Goal: Task Accomplishment & Management: Manage account settings

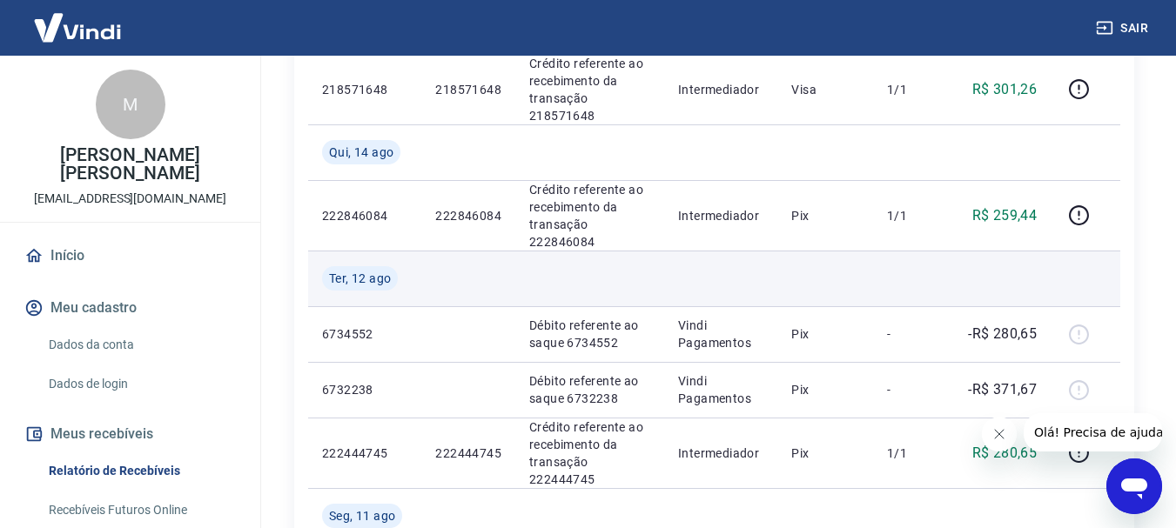
scroll to position [697, 0]
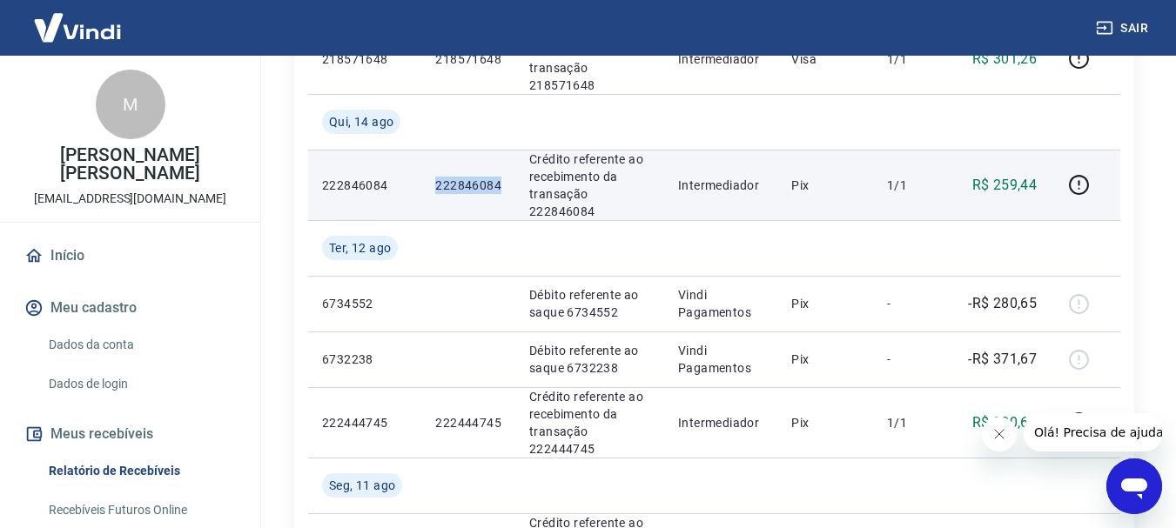
drag, startPoint x: 504, startPoint y: 130, endPoint x: 435, endPoint y: 131, distance: 68.8
click at [435, 150] on td "222846084" at bounding box center [468, 185] width 94 height 71
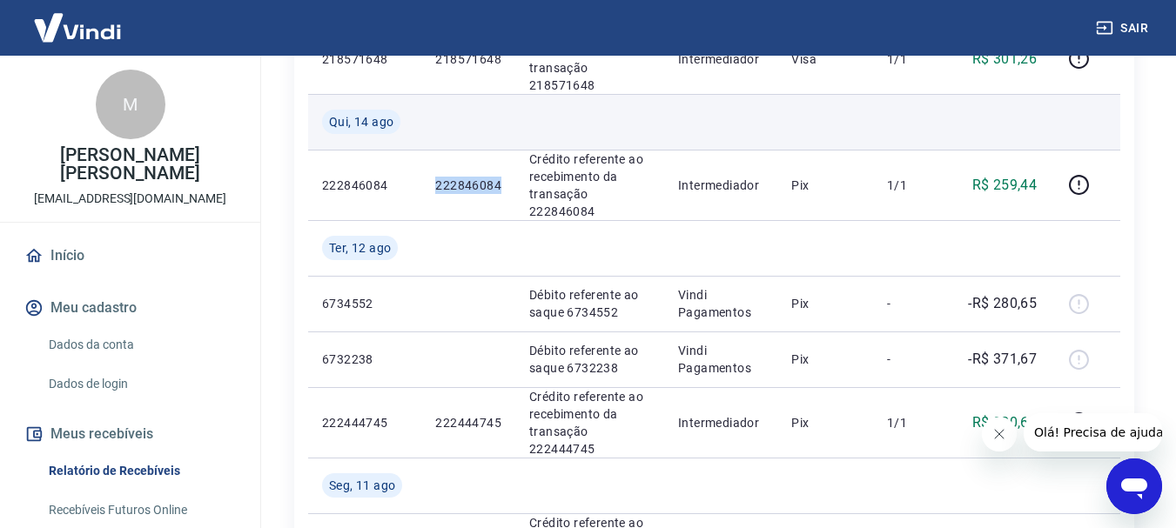
copy p "222846084"
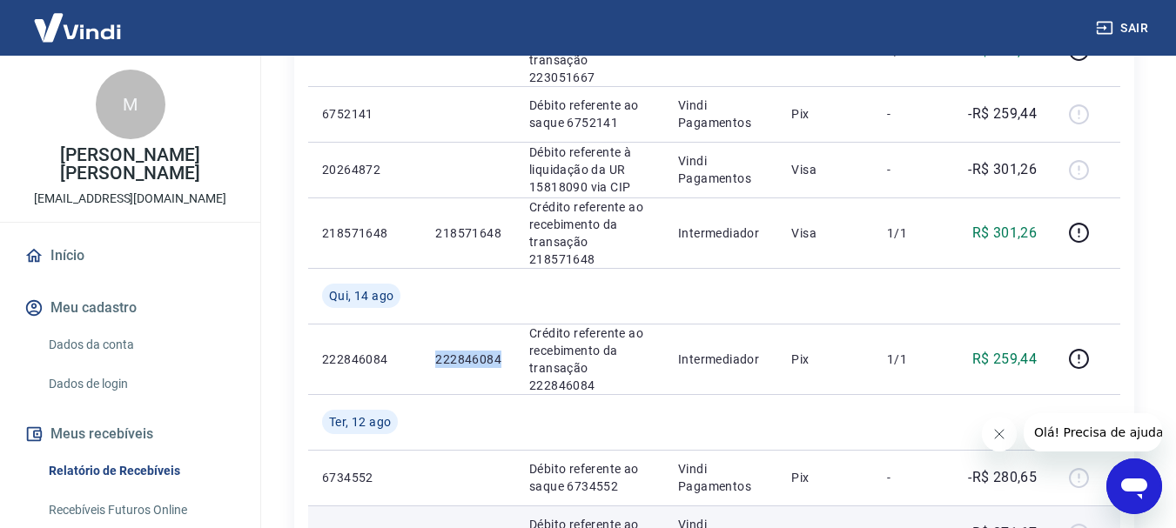
scroll to position [435, 0]
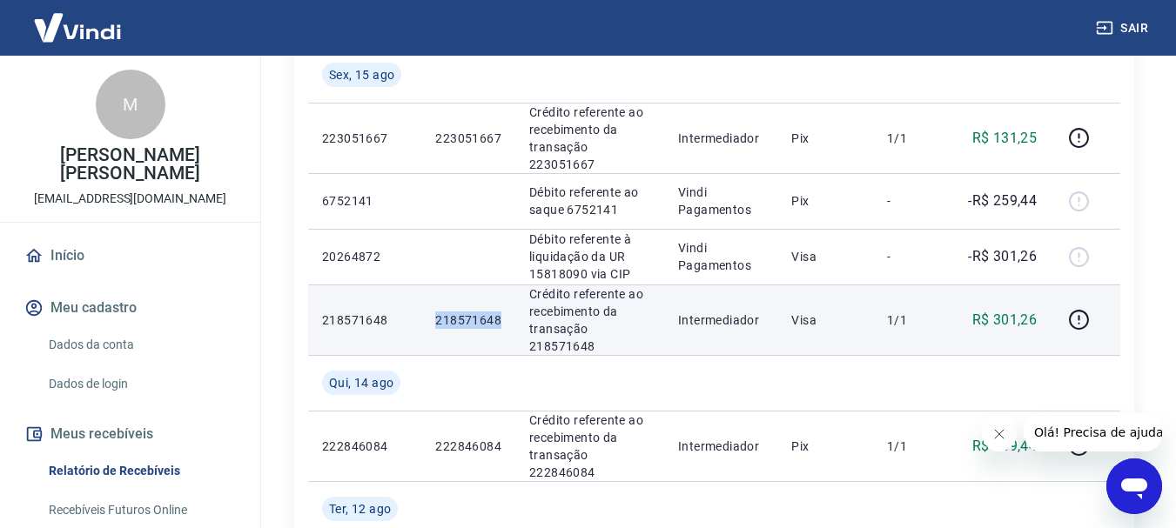
drag, startPoint x: 506, startPoint y: 292, endPoint x: 430, endPoint y: 290, distance: 75.8
click at [430, 290] on td "218571648" at bounding box center [468, 320] width 94 height 71
copy p "218571648"
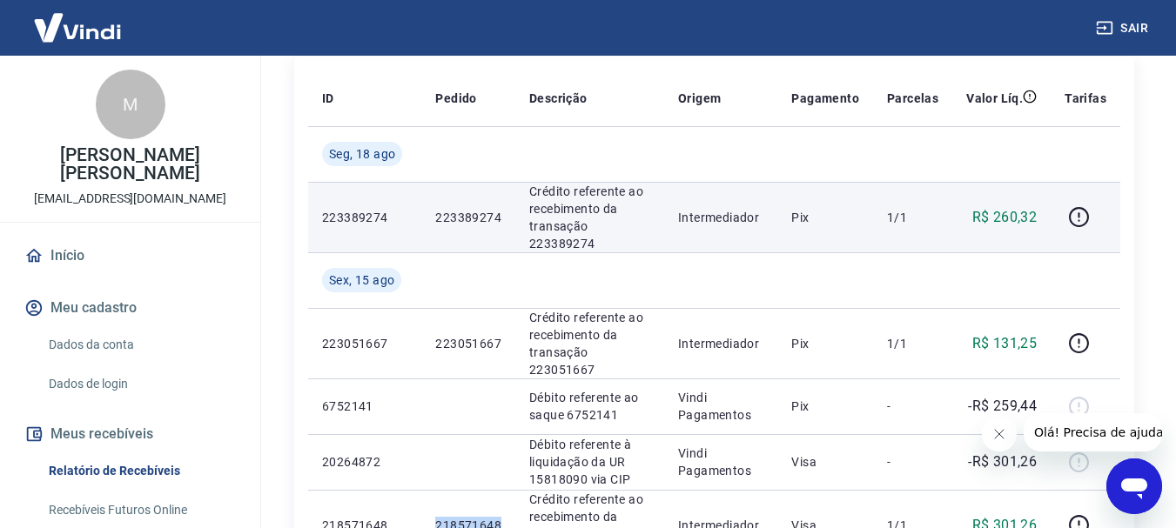
scroll to position [261, 0]
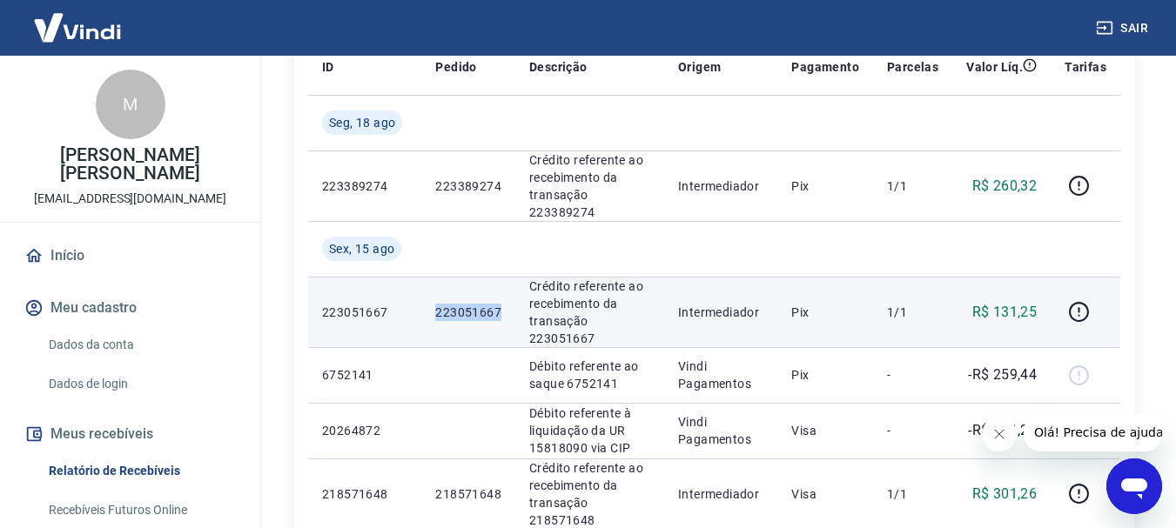
drag, startPoint x: 508, startPoint y: 290, endPoint x: 434, endPoint y: 290, distance: 74.0
click at [434, 290] on td "223051667" at bounding box center [468, 312] width 94 height 71
copy p "223051667"
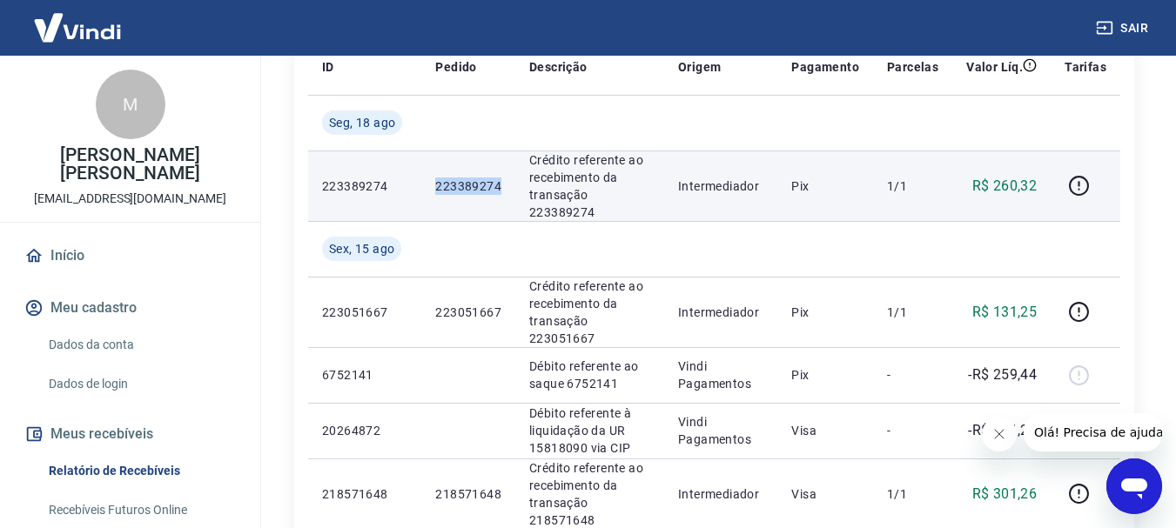
drag, startPoint x: 508, startPoint y: 178, endPoint x: 432, endPoint y: 177, distance: 76.6
click at [432, 177] on td "223389274" at bounding box center [468, 186] width 94 height 71
copy p "223389274"
